Goal: Check status: Check status

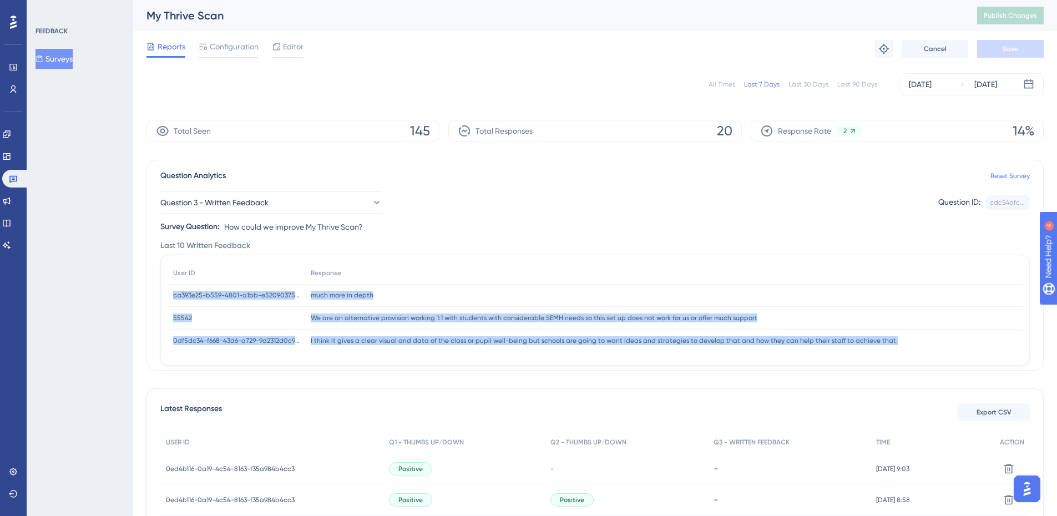
scroll to position [52, 0]
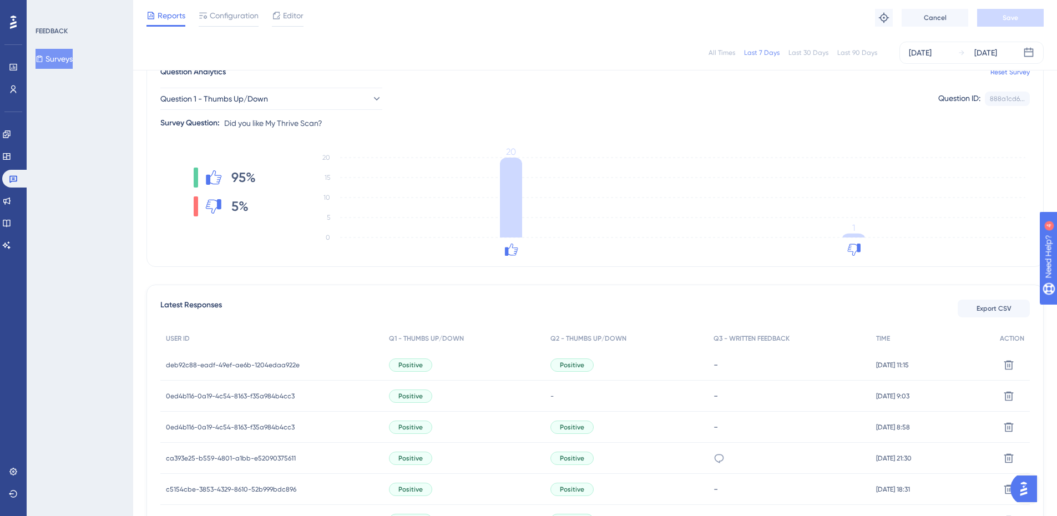
scroll to position [111, 0]
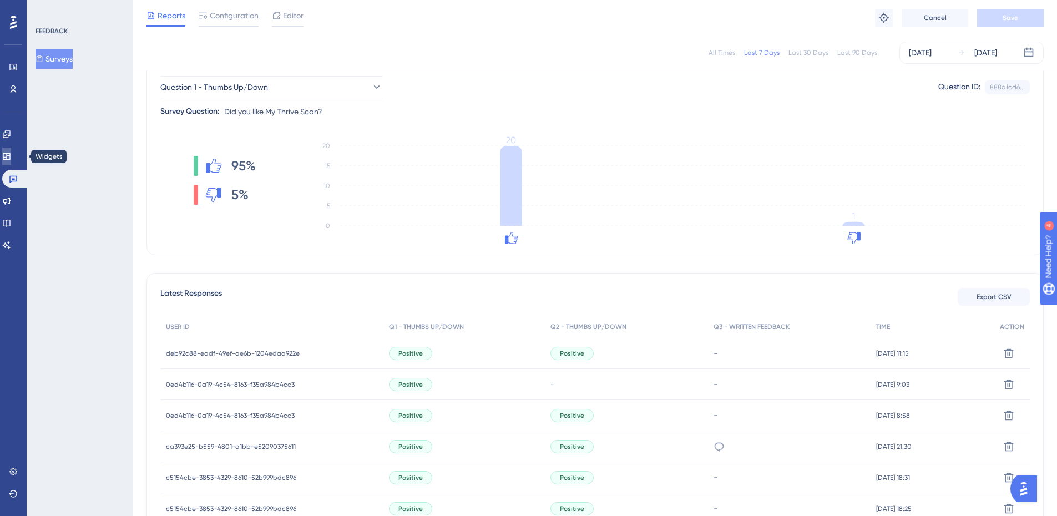
click at [10, 154] on icon at bounding box center [6, 156] width 7 height 7
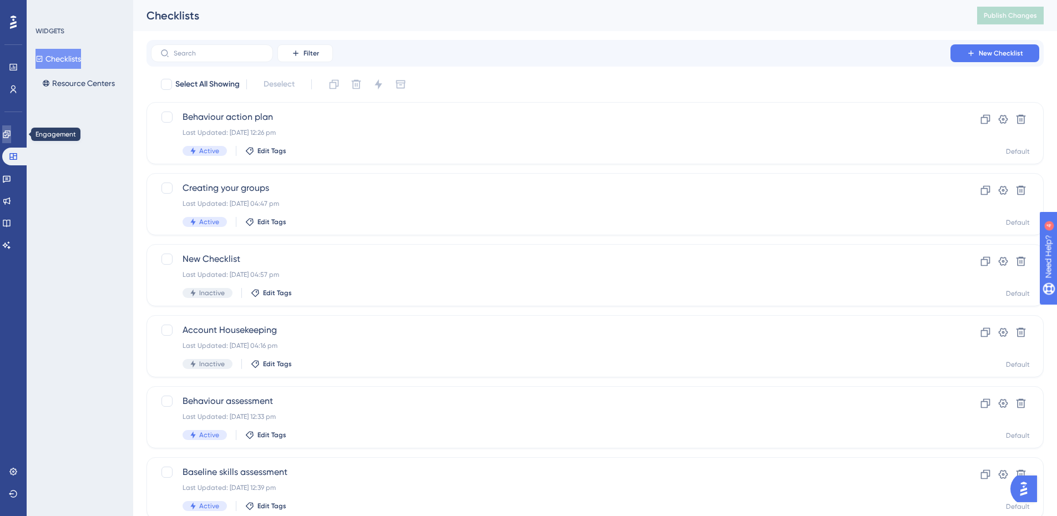
click at [11, 135] on link at bounding box center [6, 134] width 9 height 18
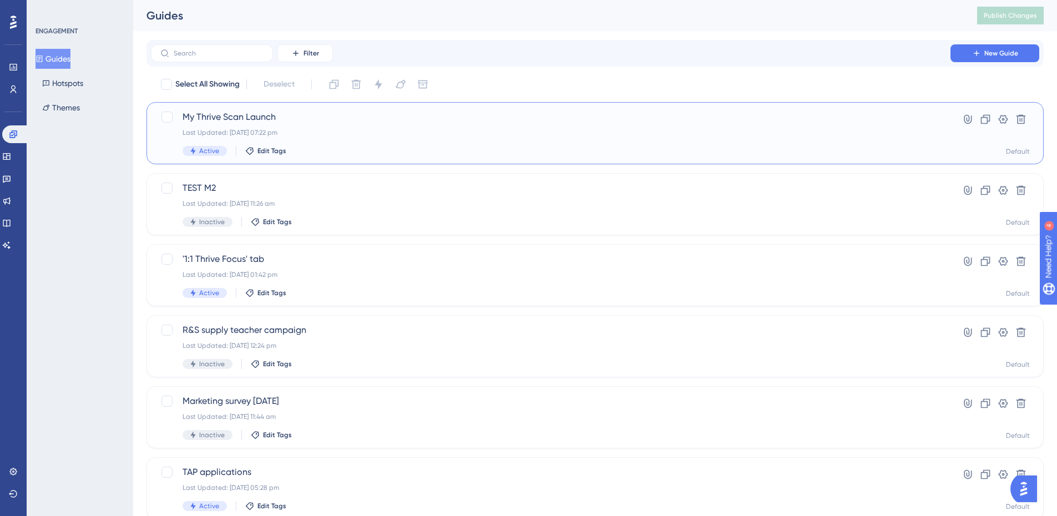
click at [198, 120] on span "My Thrive Scan Launch" at bounding box center [550, 116] width 736 height 13
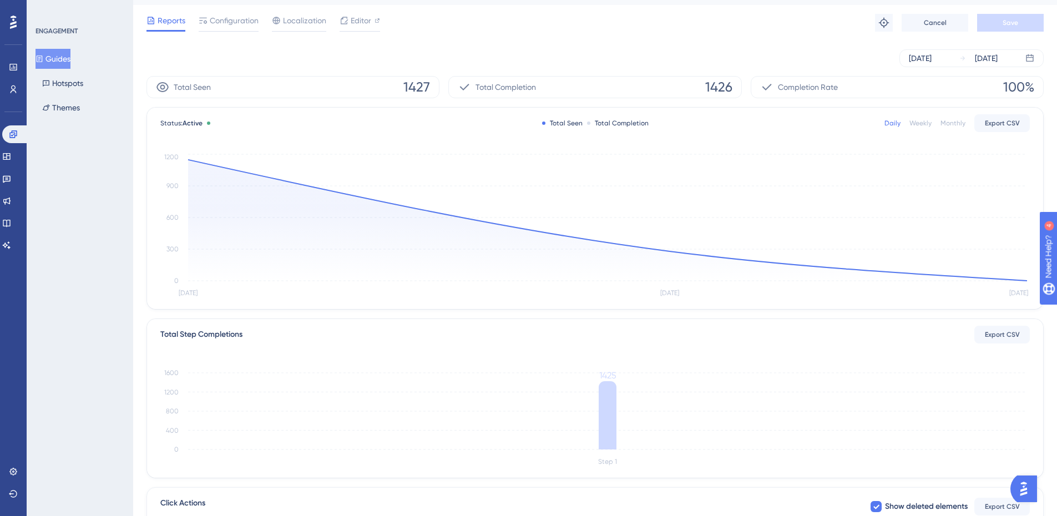
scroll to position [187, 0]
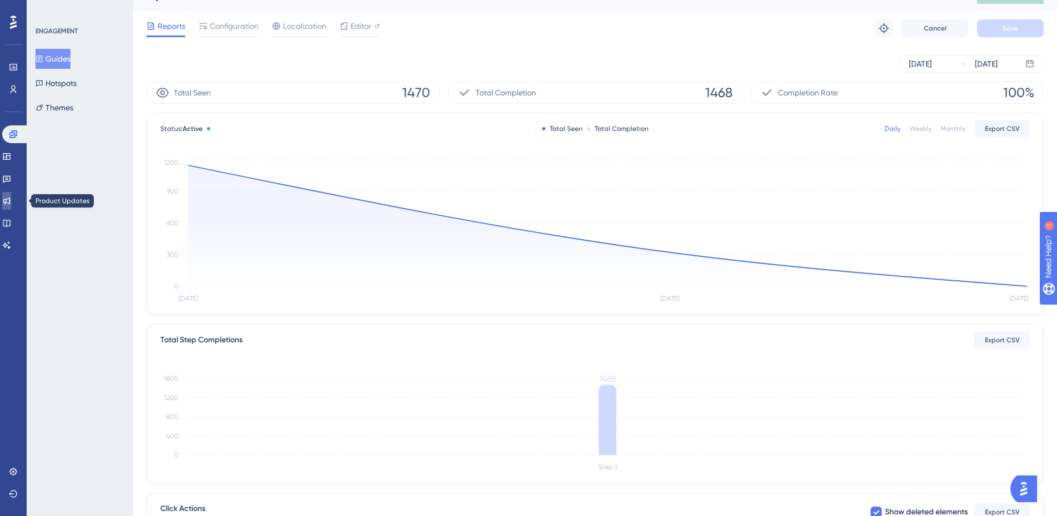
click at [9, 201] on icon at bounding box center [6, 200] width 9 height 9
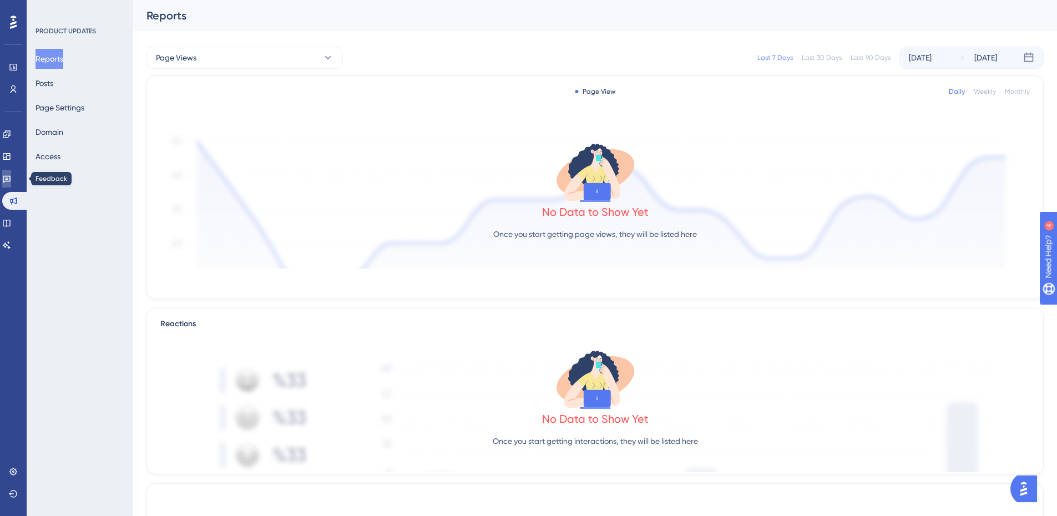
click at [11, 179] on icon at bounding box center [6, 178] width 9 height 9
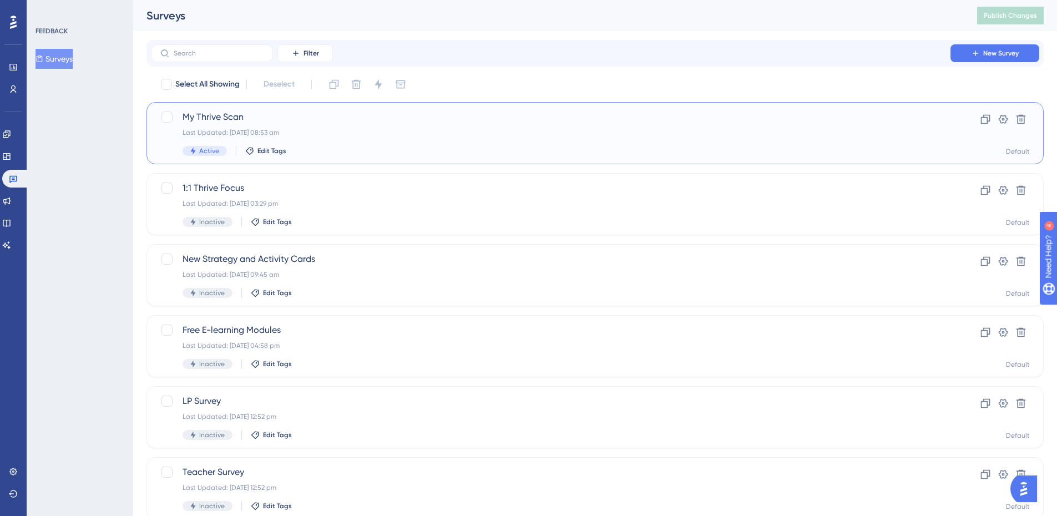
click at [215, 126] on div "My Thrive Scan Last Updated: [DATE] 08:53 am Active Edit Tags" at bounding box center [550, 132] width 736 height 45
